Goal: Navigation & Orientation: Go to known website

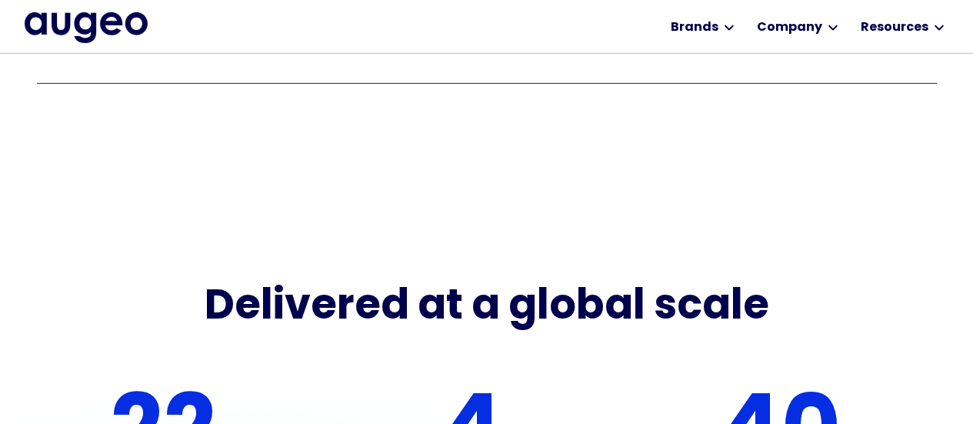
scroll to position [2404, 0]
